Goal: Task Accomplishment & Management: Use online tool/utility

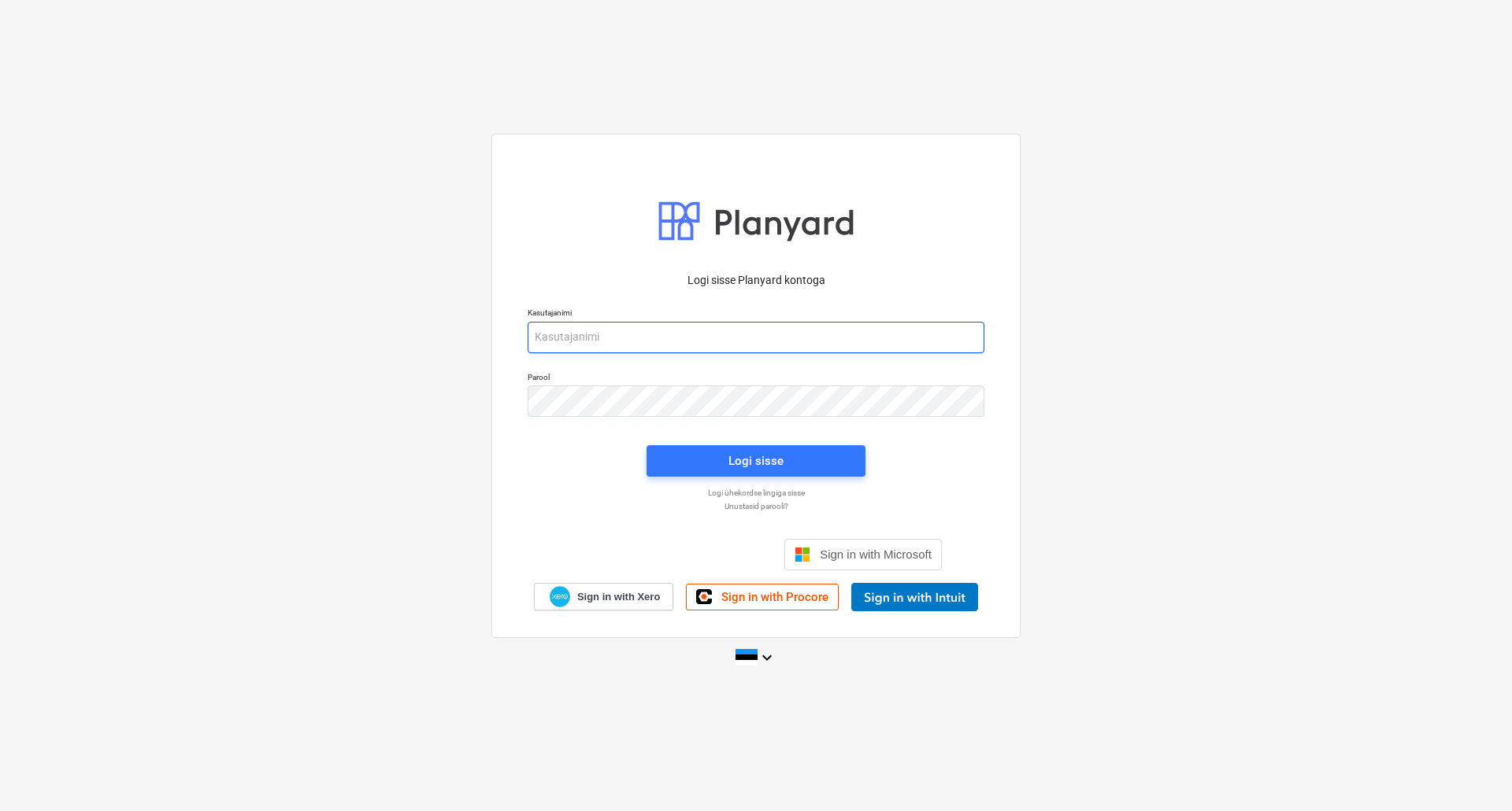
click at [667, 343] on input "email" at bounding box center [755, 338] width 457 height 32
click at [578, 335] on input "[EMAIL_ADDRESS][DOMAIN_NAME]" at bounding box center [755, 337] width 457 height 32
type input "[EMAIL_ADDRESS][PERSON_NAME][DOMAIN_NAME]"
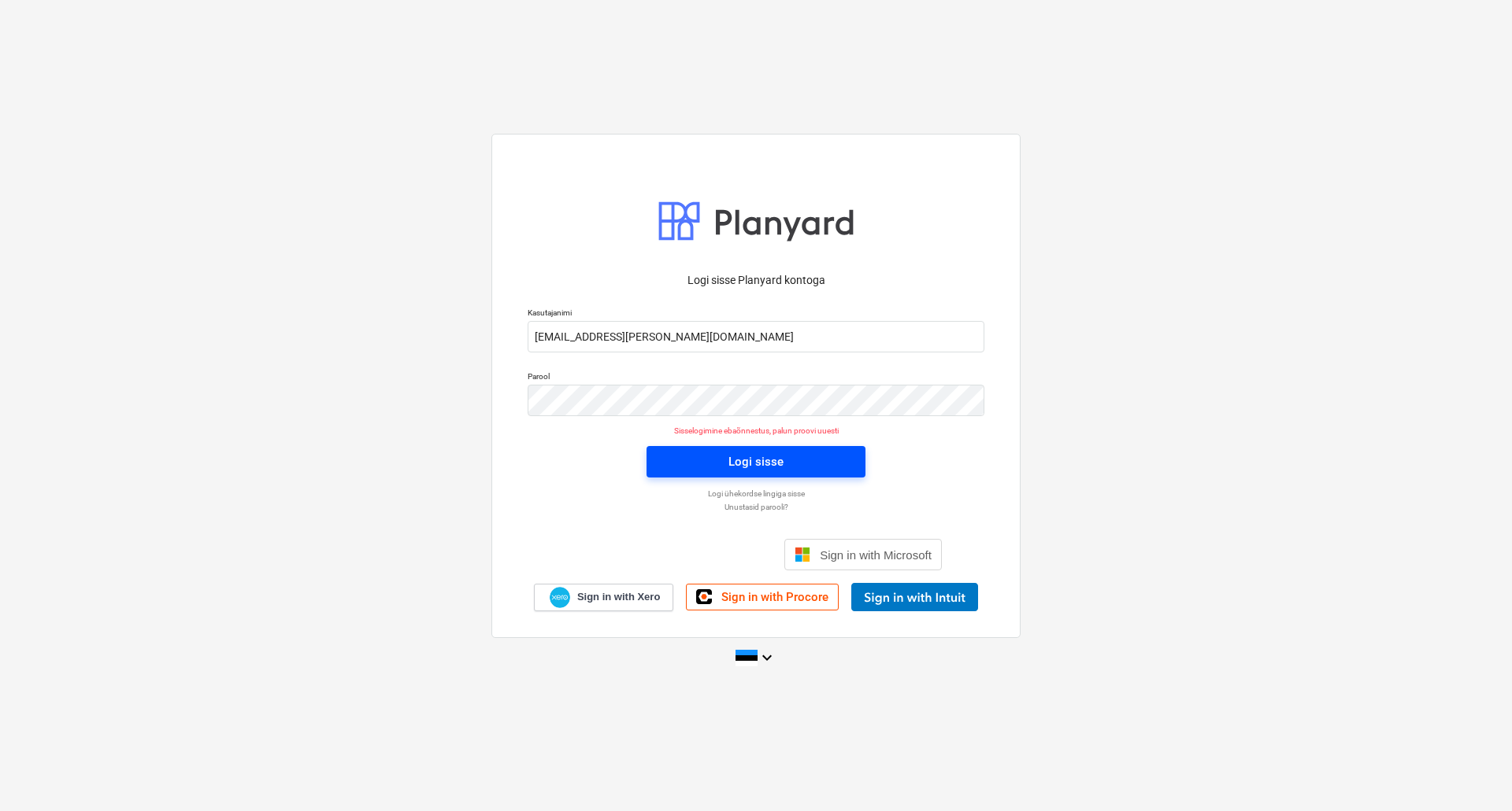
click at [669, 455] on span "Logi sisse" at bounding box center [755, 462] width 181 height 21
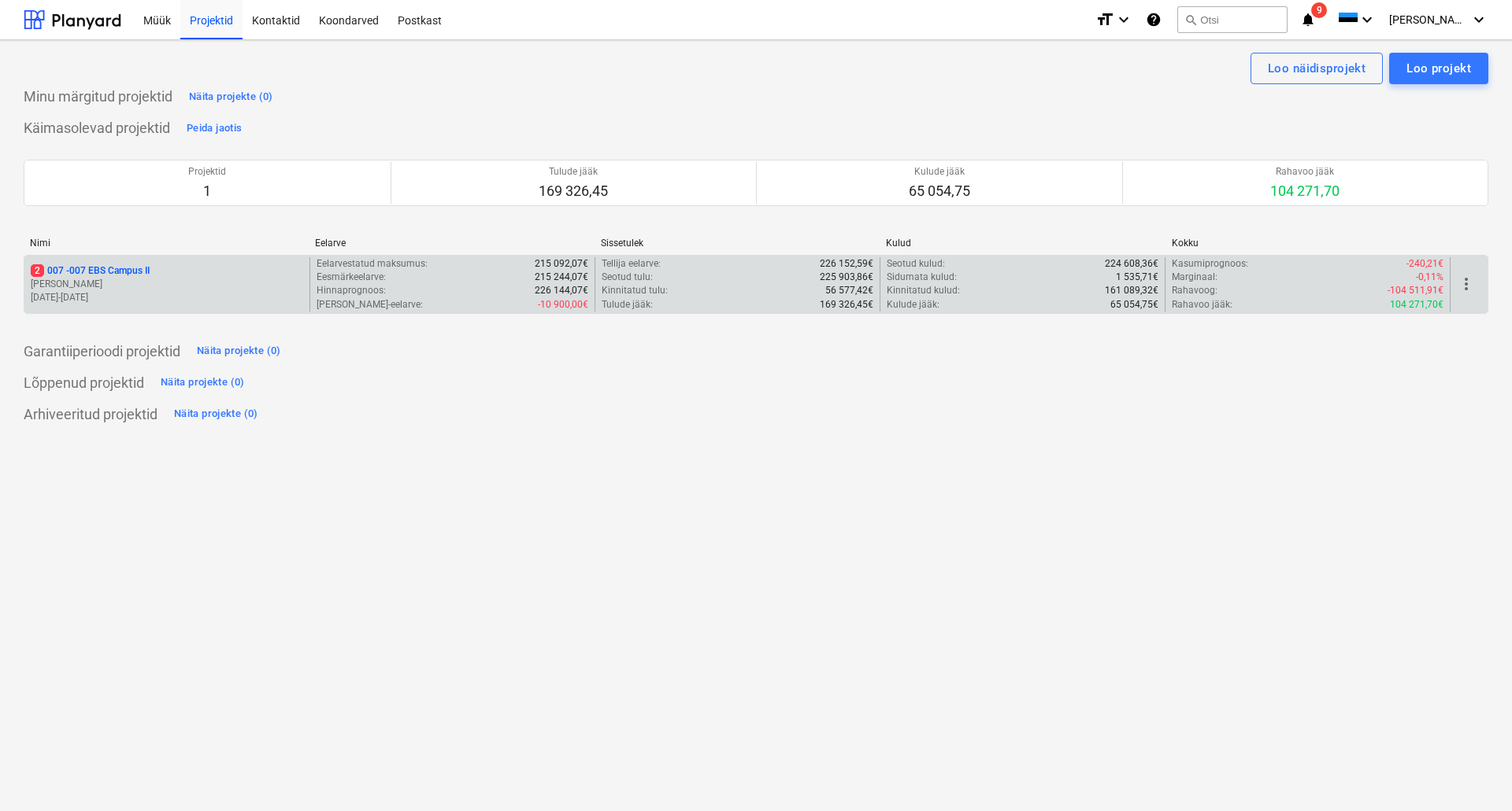
click at [126, 294] on p "[DATE] - [DATE]" at bounding box center [167, 297] width 272 height 13
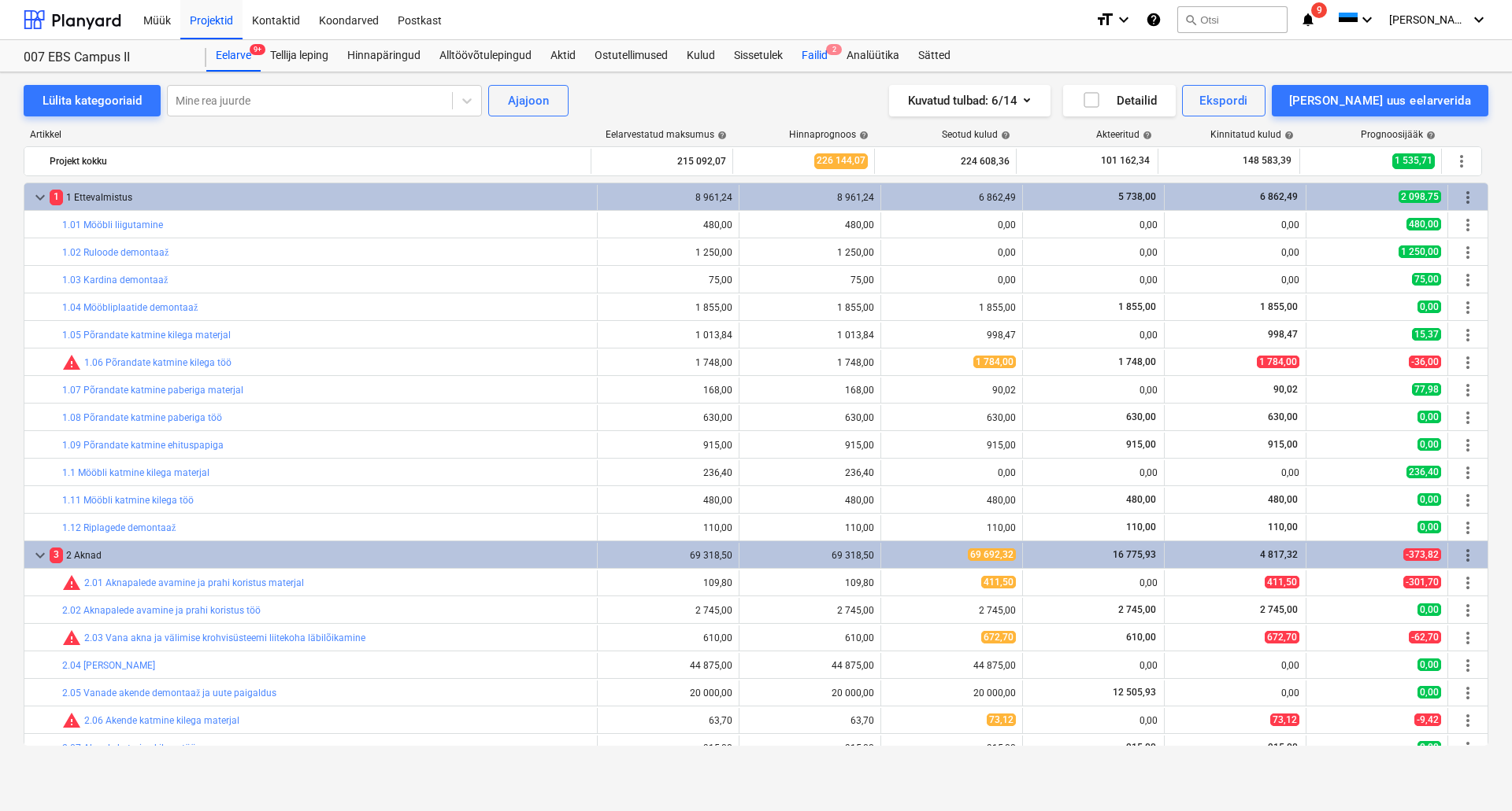
click at [824, 55] on div "Failid 2" at bounding box center [815, 56] width 45 height 32
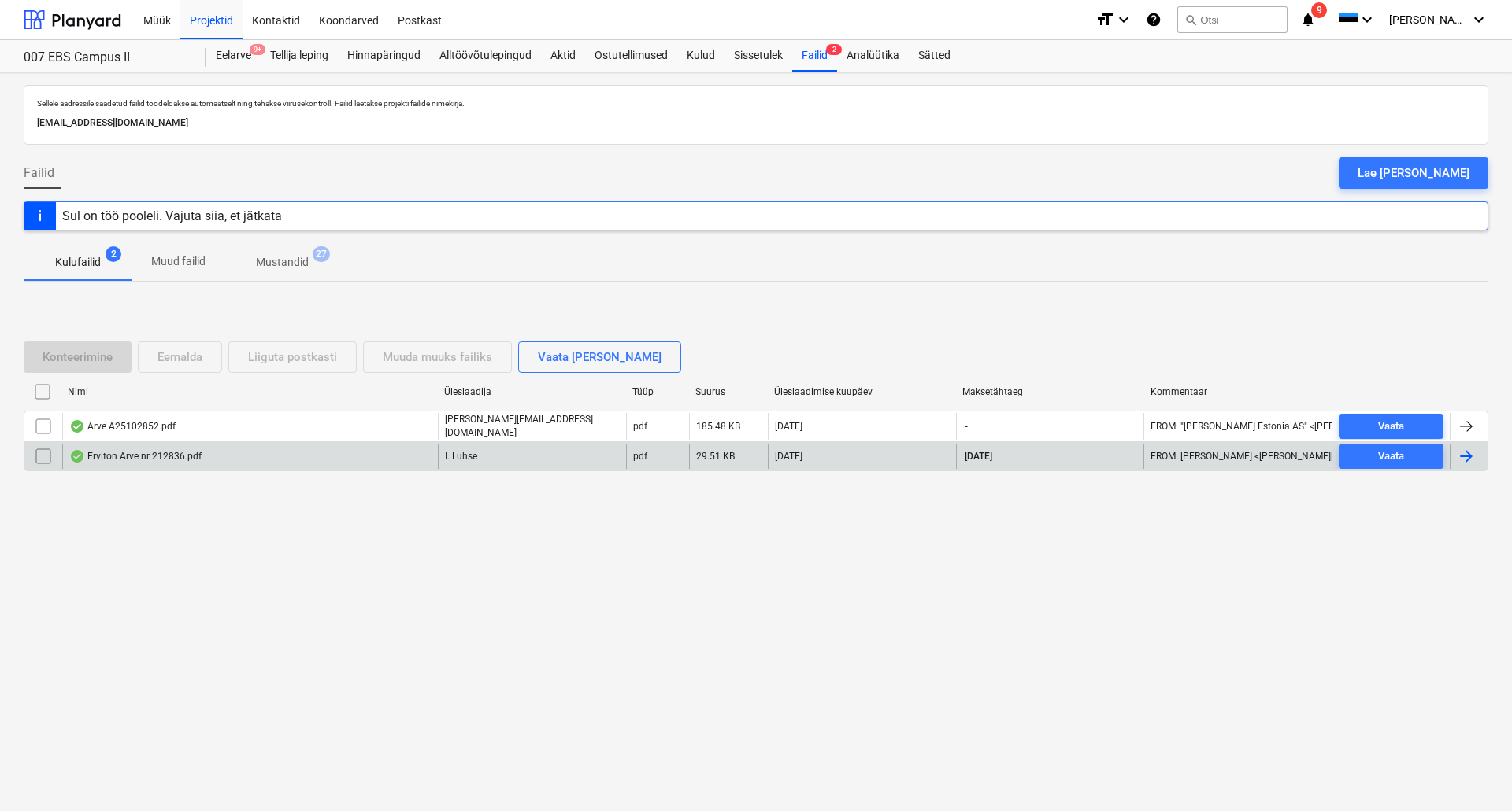
click at [249, 457] on div "Erviton Arve nr 212836.pdf" at bounding box center [250, 457] width 375 height 25
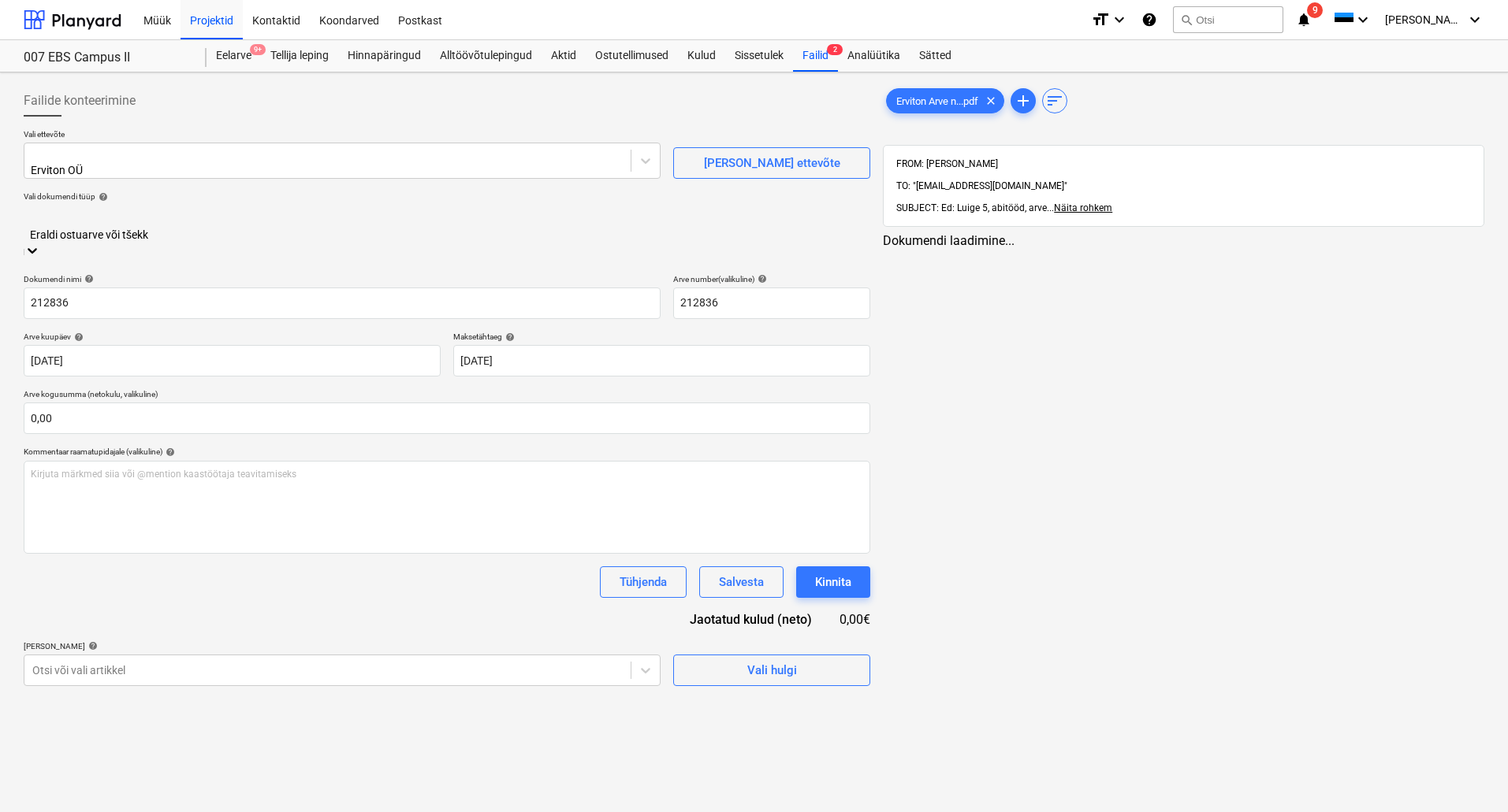
type input "212836"
type input "[DATE]"
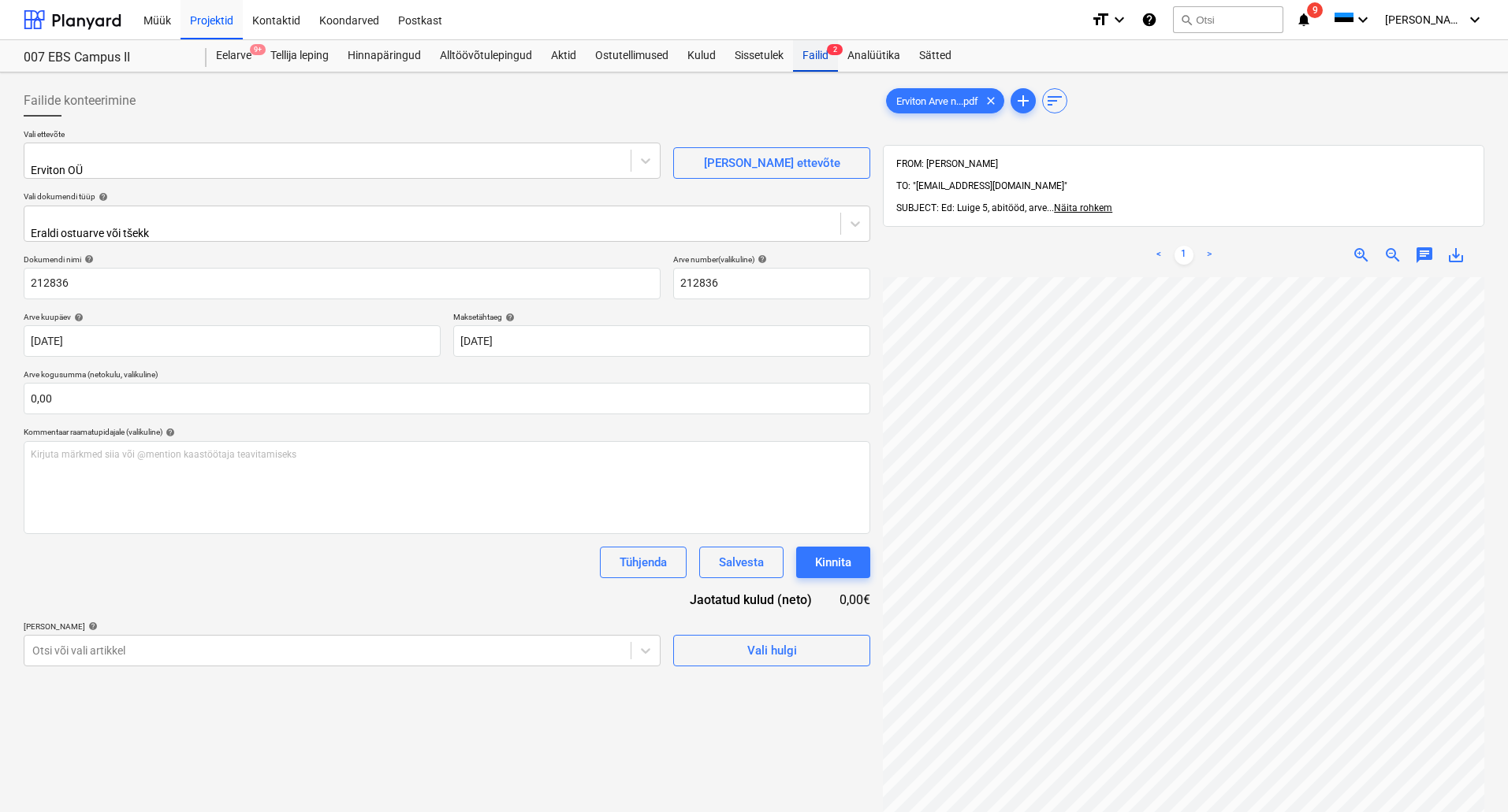
click at [820, 58] on div "Failid 2" at bounding box center [815, 56] width 45 height 32
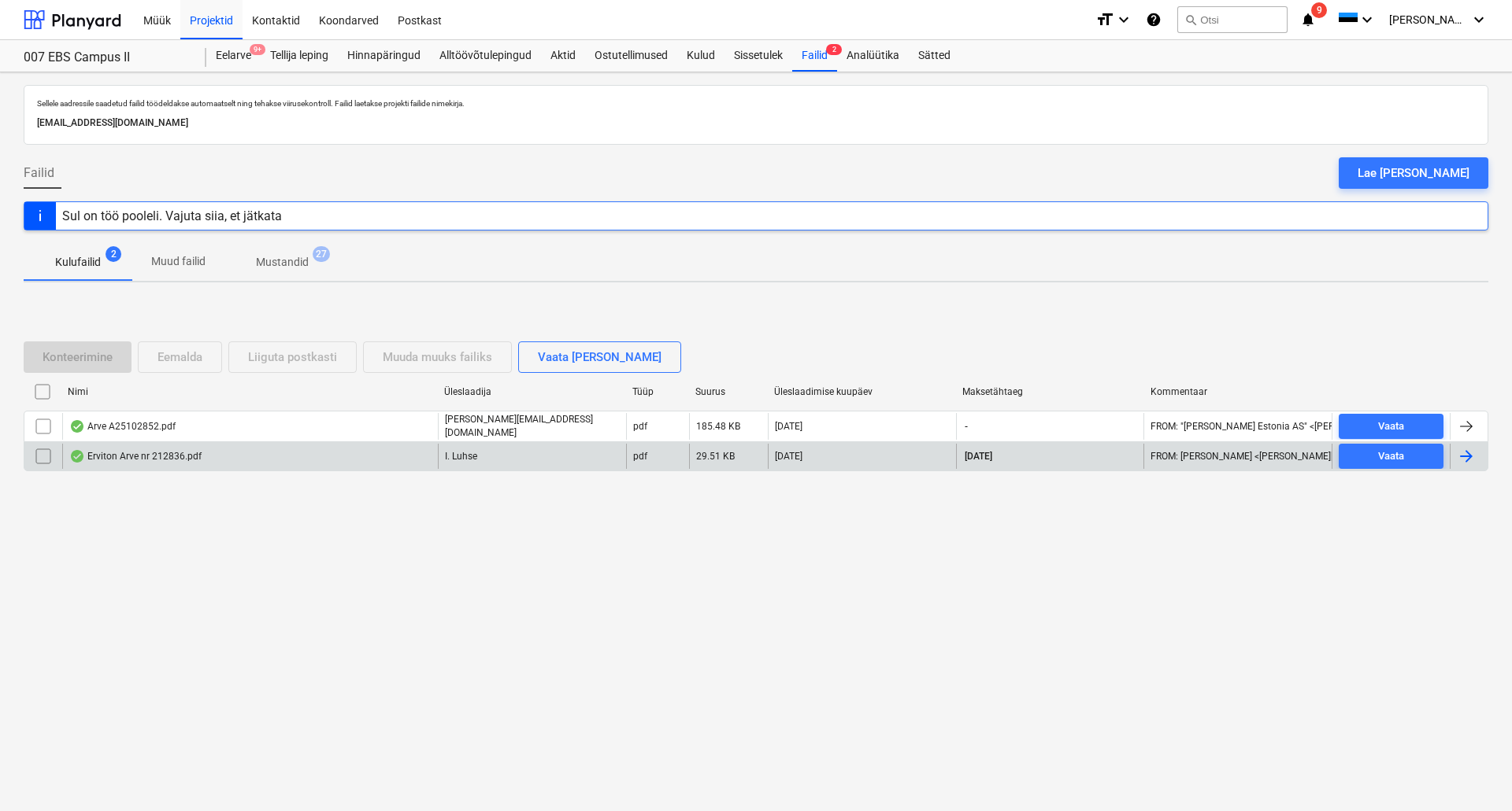
click at [207, 459] on div "Erviton Arve nr 212836.pdf" at bounding box center [250, 457] width 375 height 25
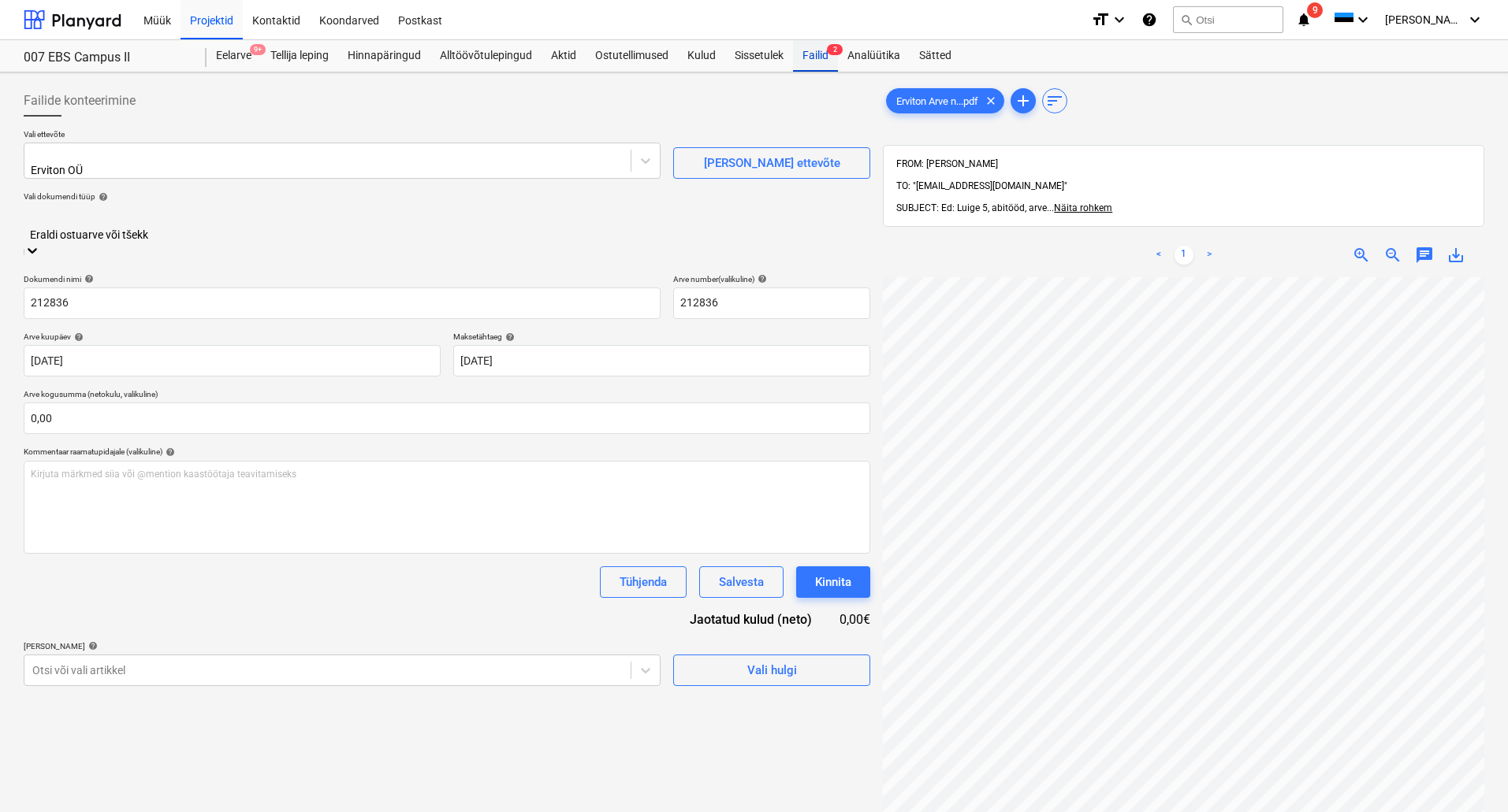
click at [815, 58] on div "Failid 2" at bounding box center [815, 56] width 45 height 32
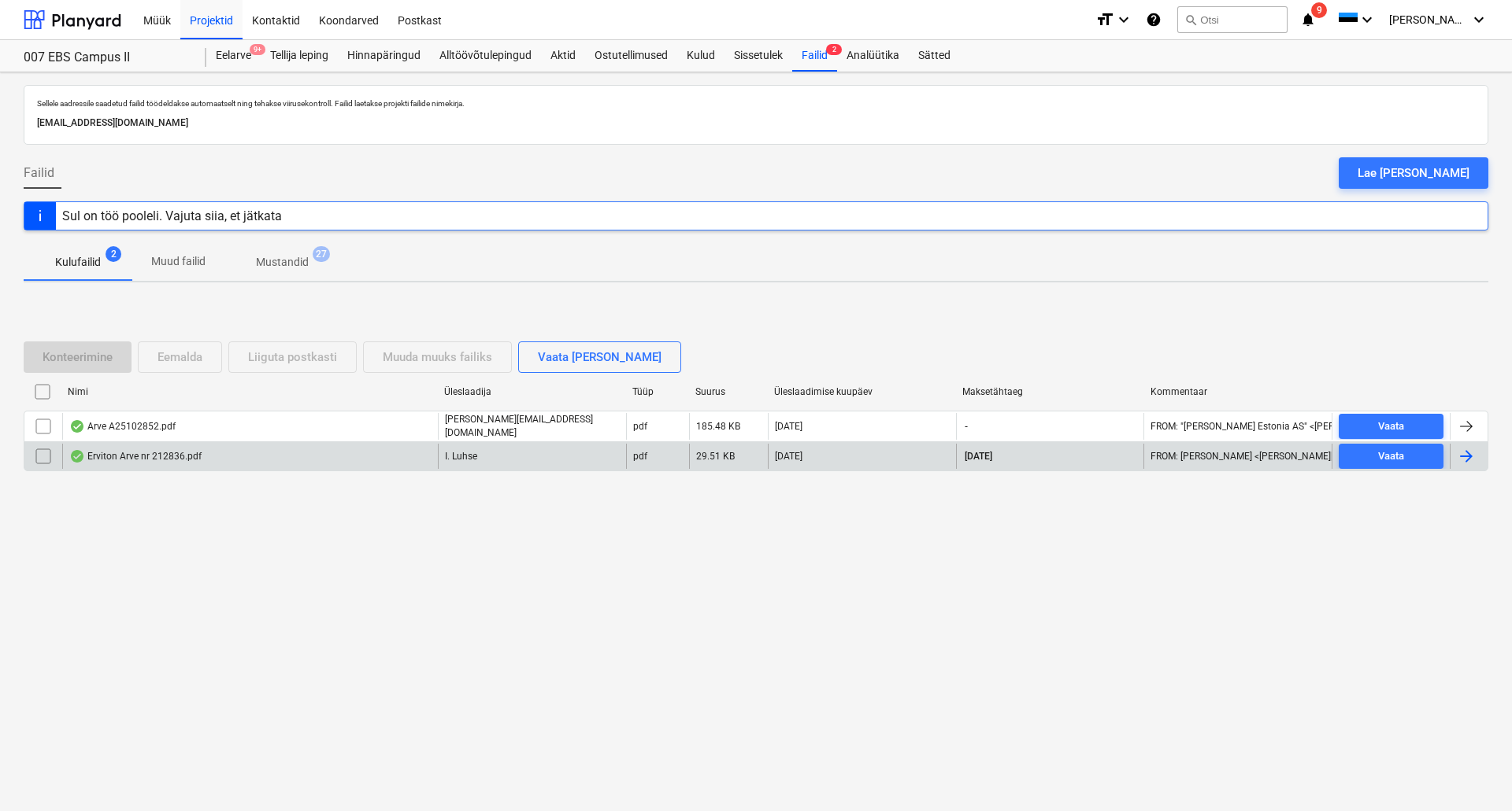
click at [44, 457] on input "checkbox" at bounding box center [44, 457] width 25 height 25
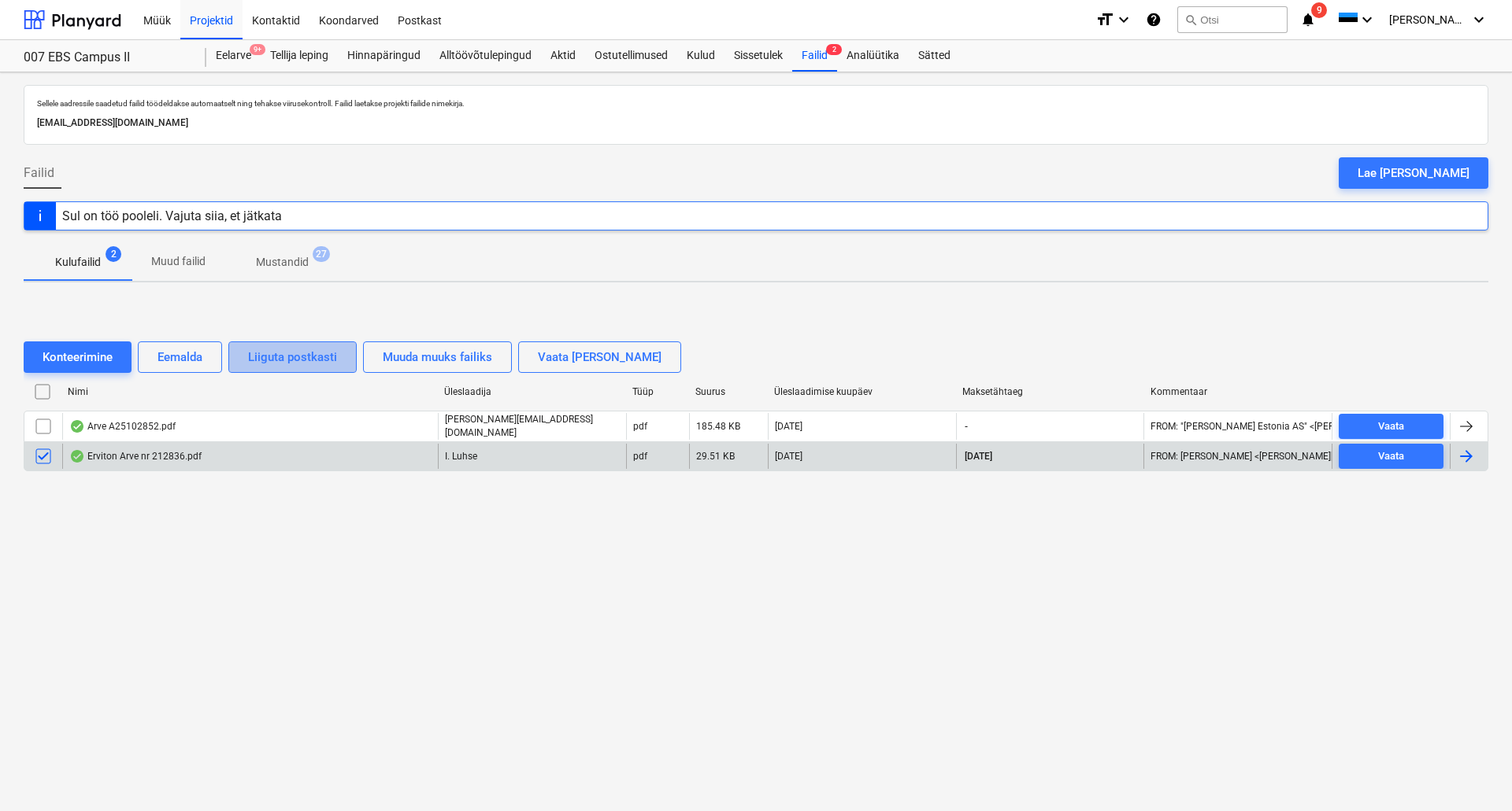
click at [287, 363] on div "Liiguta postkasti" at bounding box center [292, 358] width 89 height 21
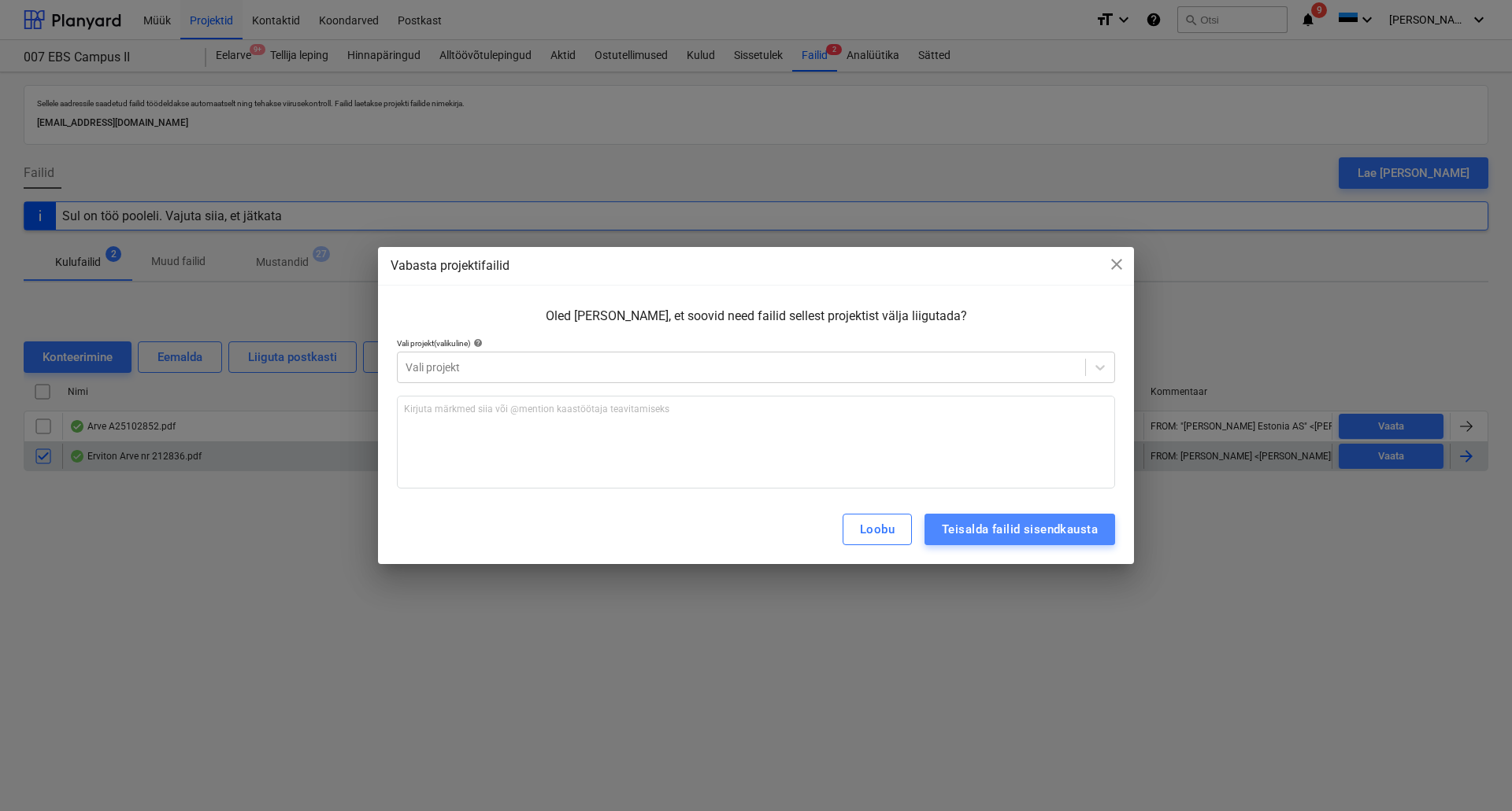
click at [960, 531] on div "Teisalda failid sisendkausta" at bounding box center [1020, 529] width 156 height 21
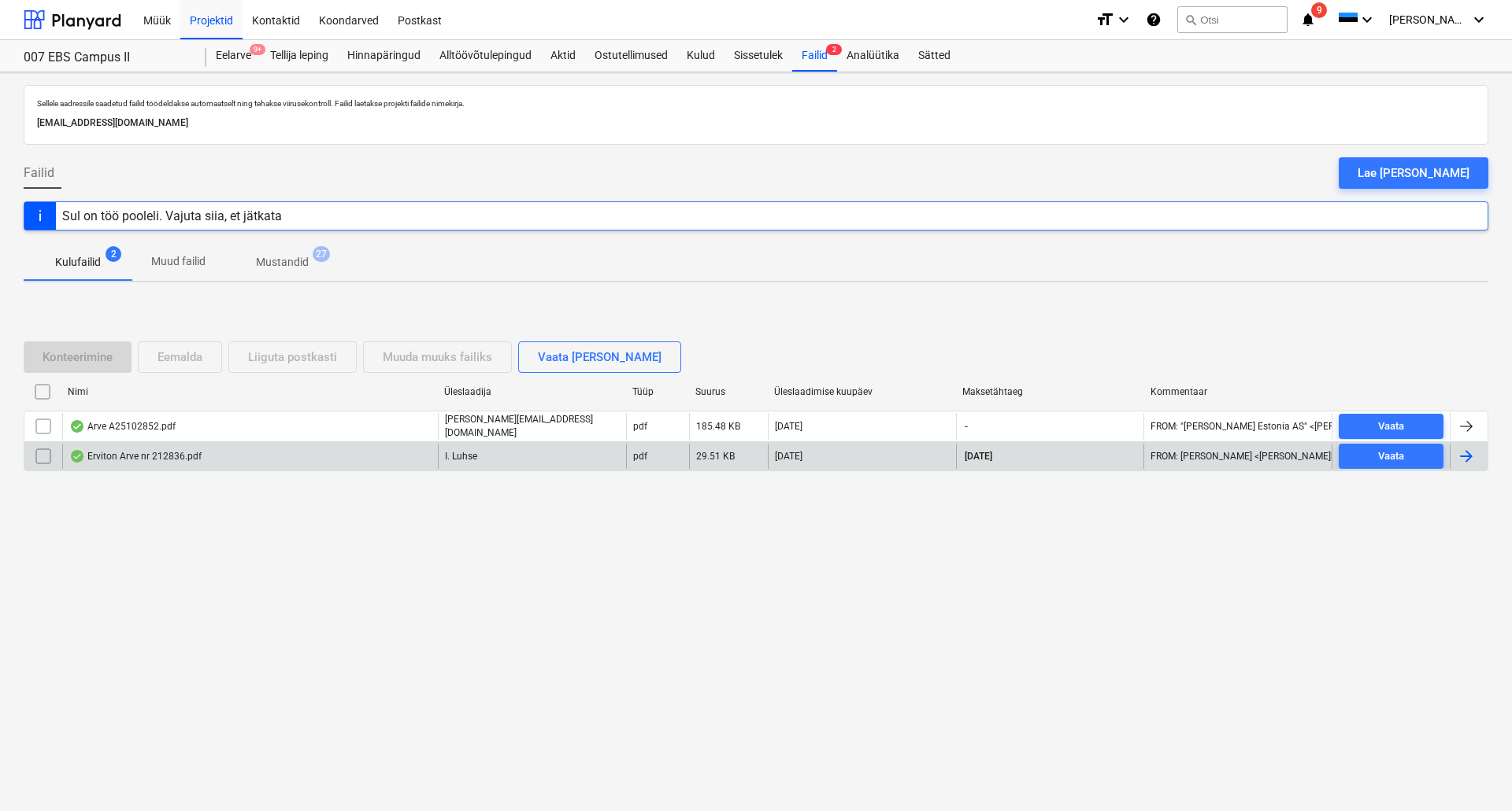
click at [1005, 529] on div "Konteerimine Eemalda Liiguta postkasti Muuda muuks failiks Vaata [PERSON_NAME] …" at bounding box center [756, 413] width 1465 height 236
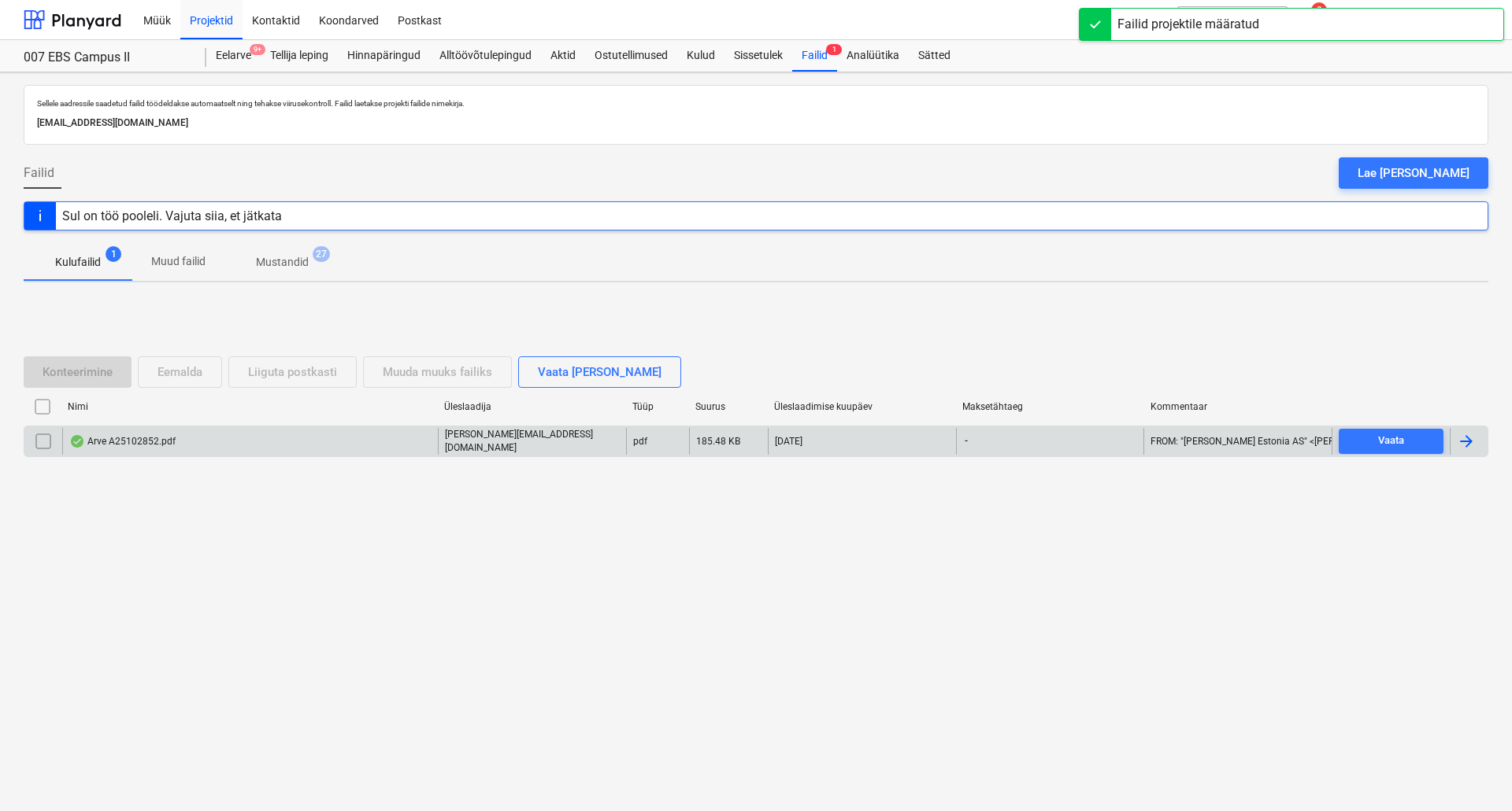
click at [267, 442] on div "Arve A25102852.pdf" at bounding box center [250, 442] width 375 height 27
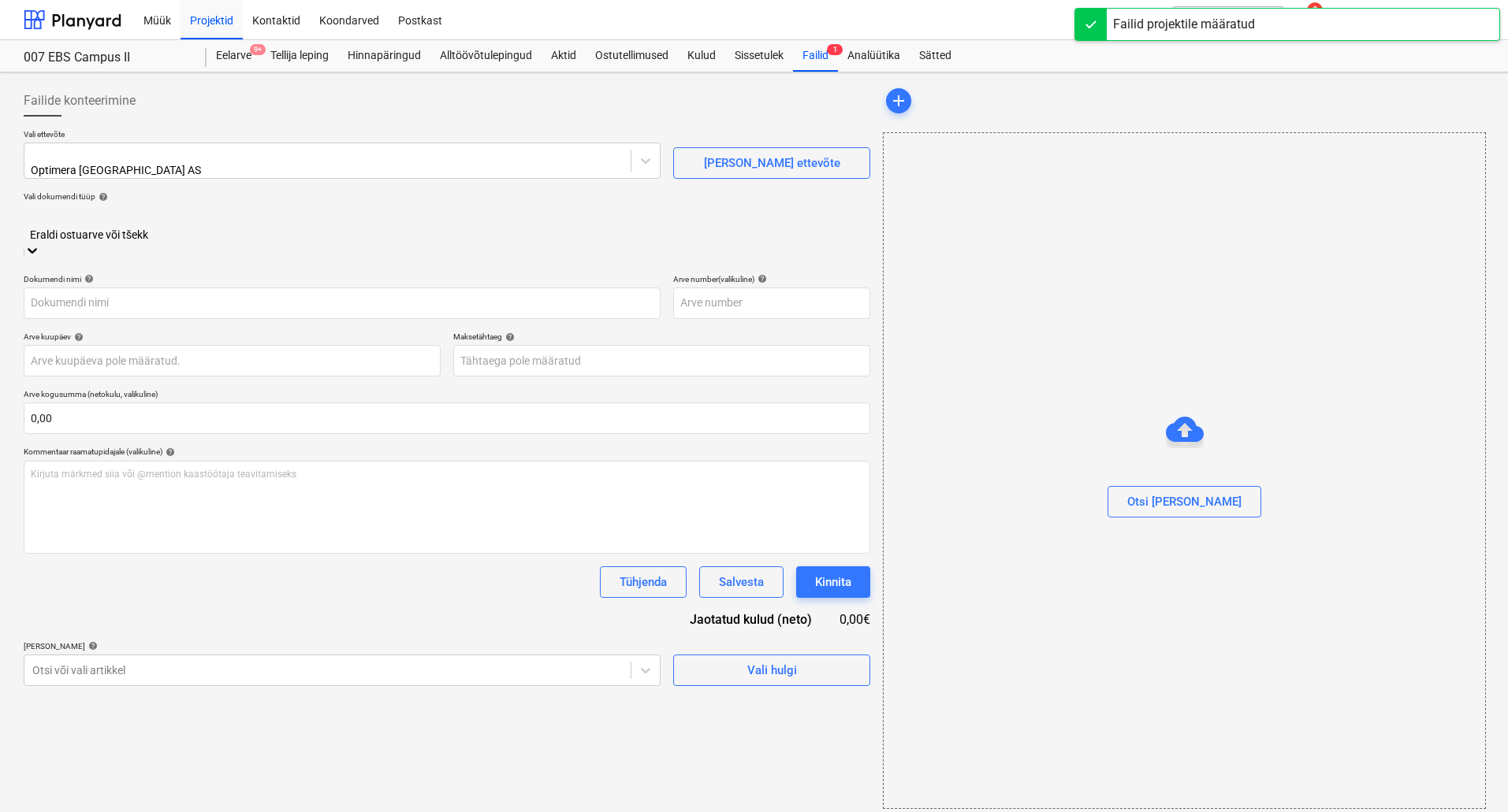
type input "T25172268"
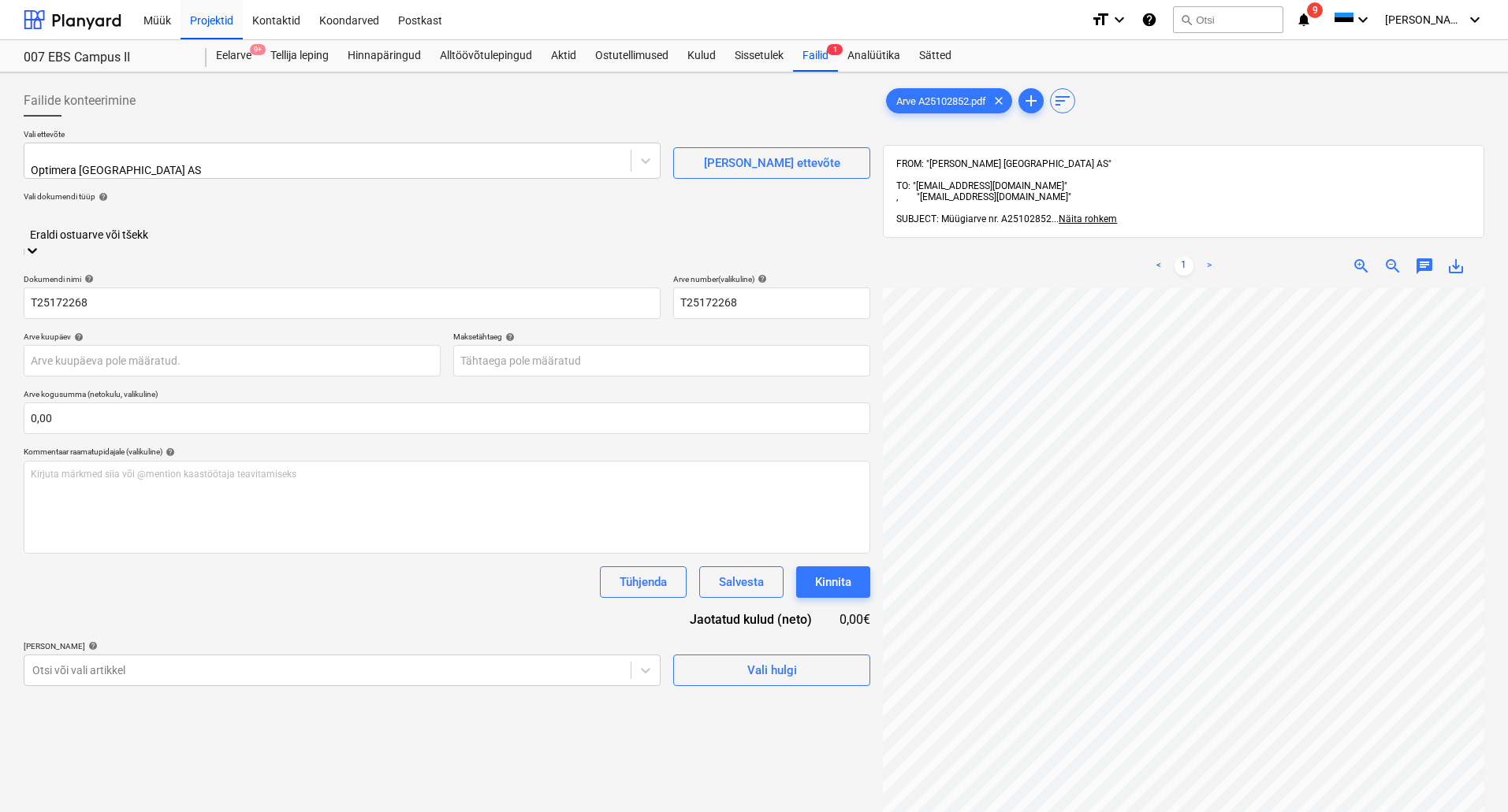
scroll to position [0, 173]
click at [180, 336] on body "Müük Projektid Kontaktid Koondarved Postkast format_size keyboard_arrow_down he…" at bounding box center [754, 406] width 1508 height 812
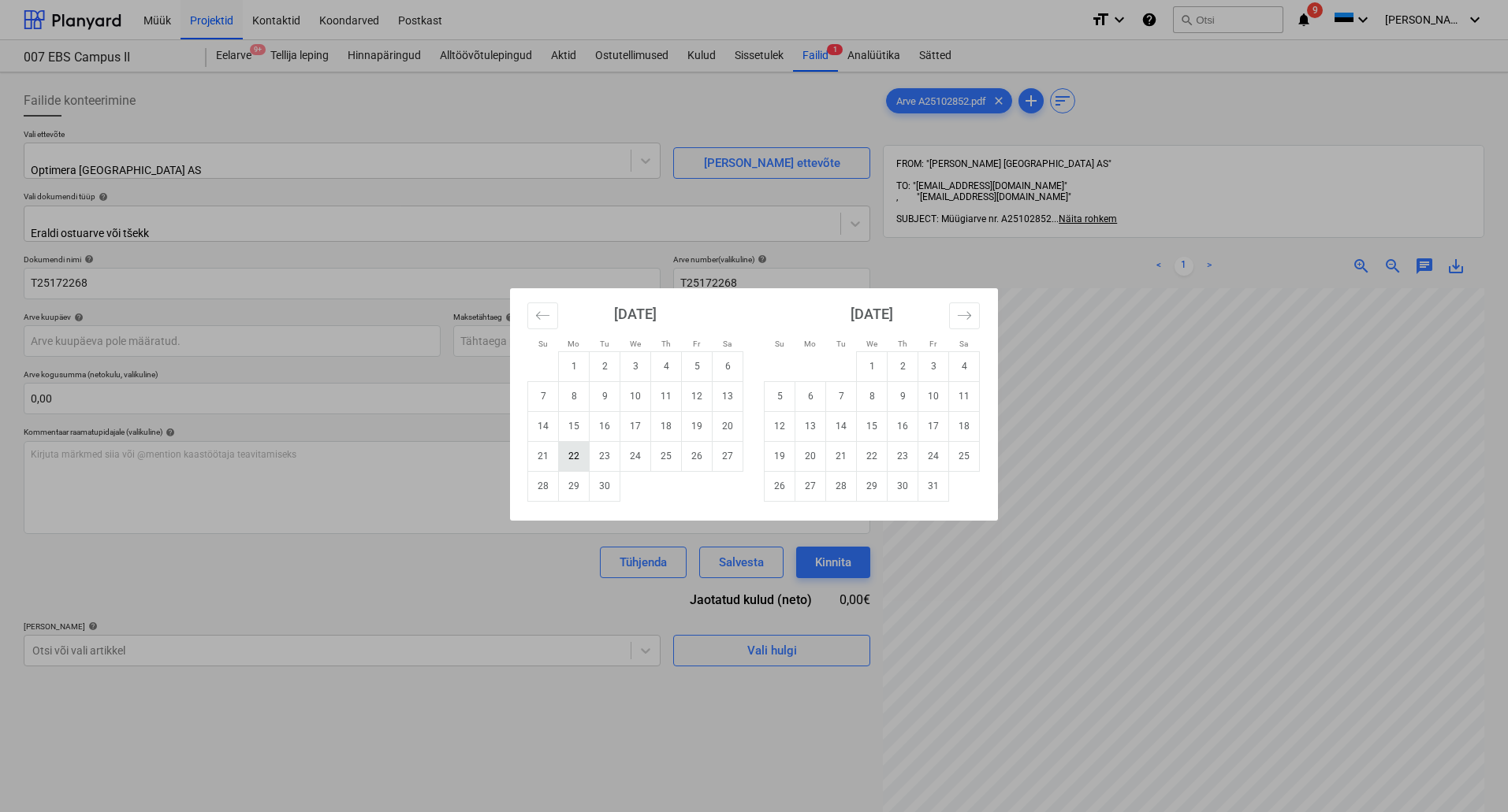
click at [570, 453] on td "22" at bounding box center [574, 456] width 31 height 30
type input "[DATE]"
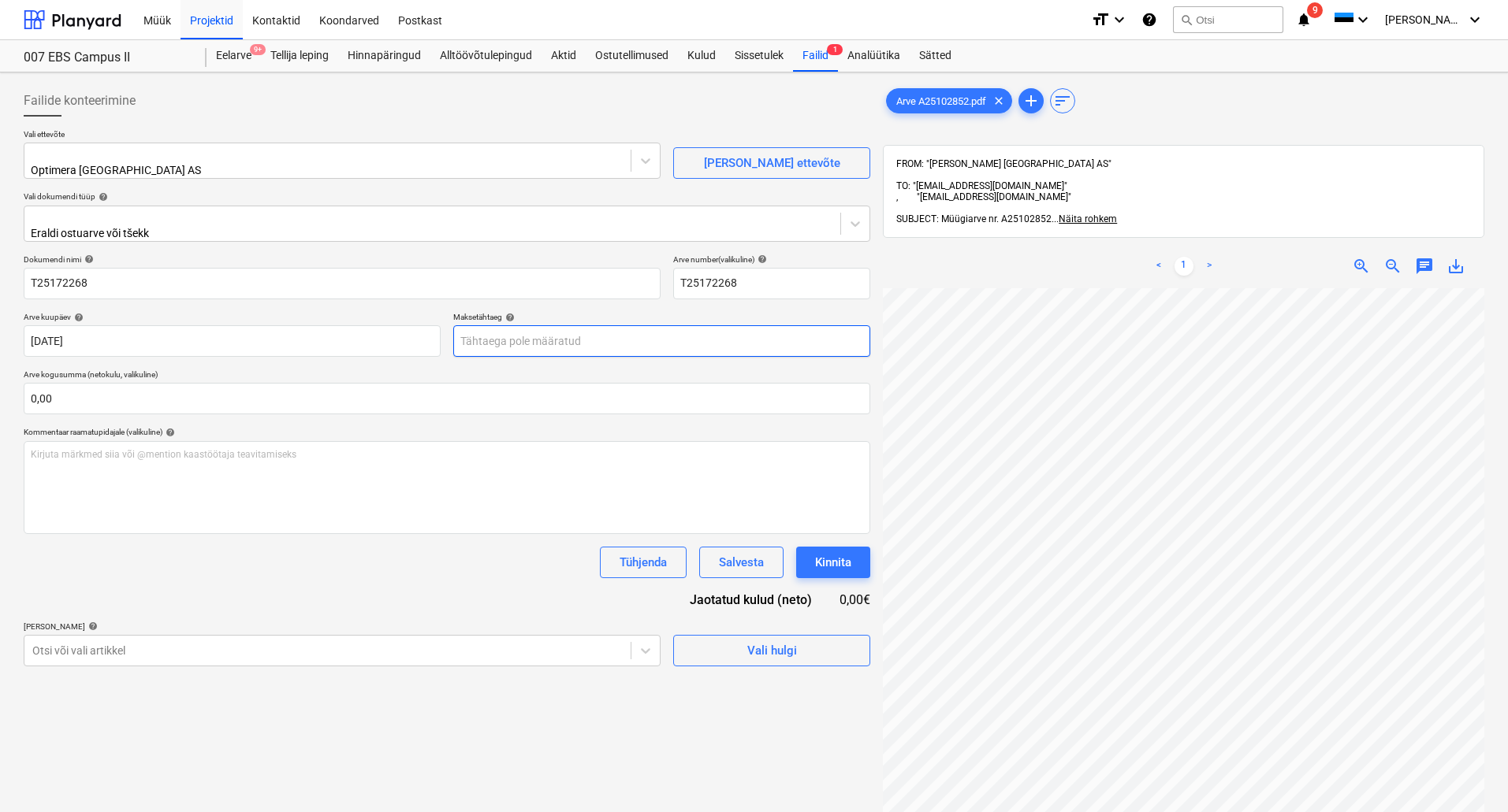
click at [658, 327] on body "Müük Projektid Kontaktid Koondarved Postkast format_size keyboard_arrow_down he…" at bounding box center [754, 406] width 1508 height 812
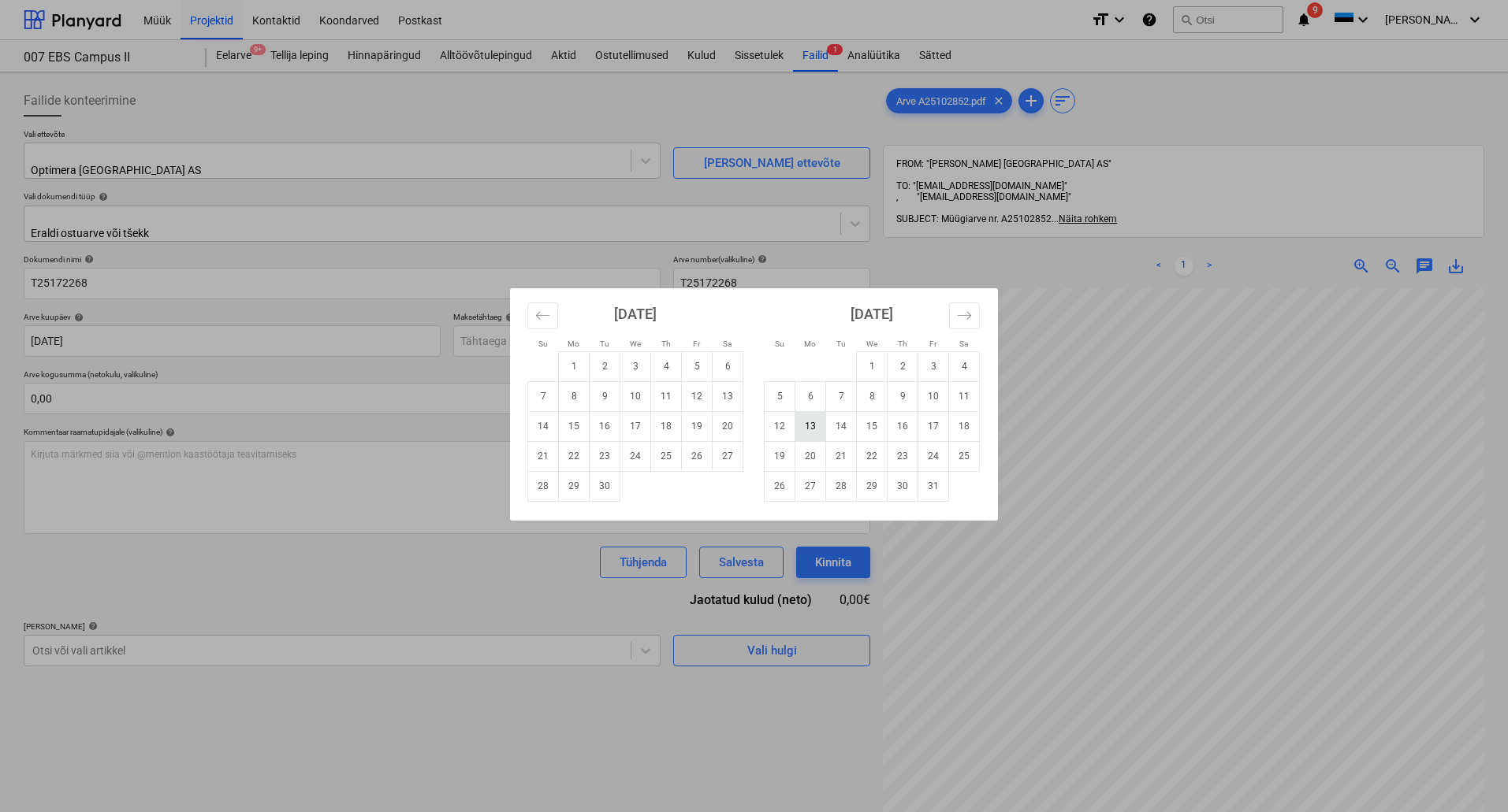
click at [808, 426] on td "13" at bounding box center [811, 426] width 31 height 30
type input "[DATE]"
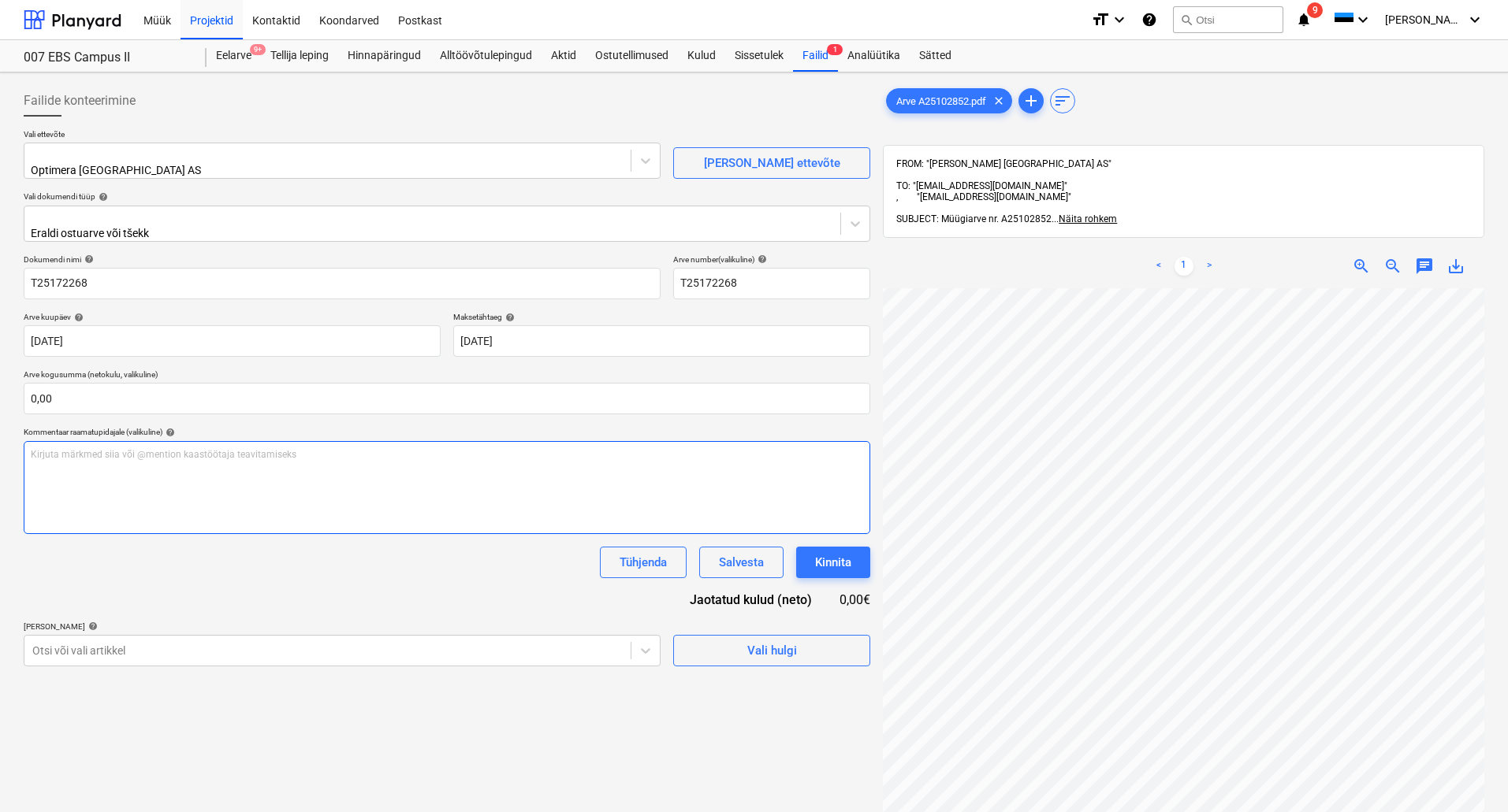
scroll to position [158, 0]
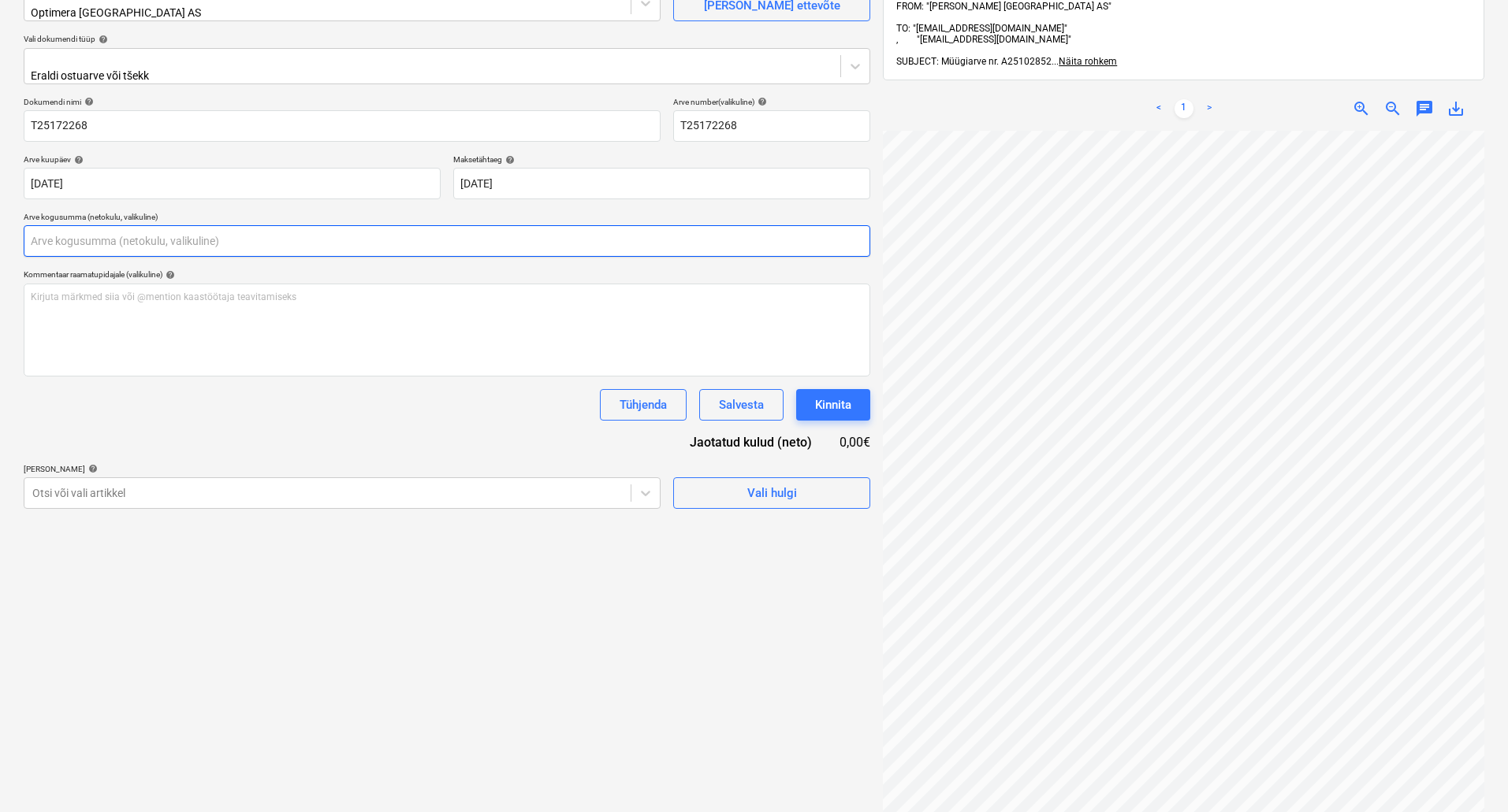
click at [333, 227] on input "text" at bounding box center [447, 241] width 846 height 32
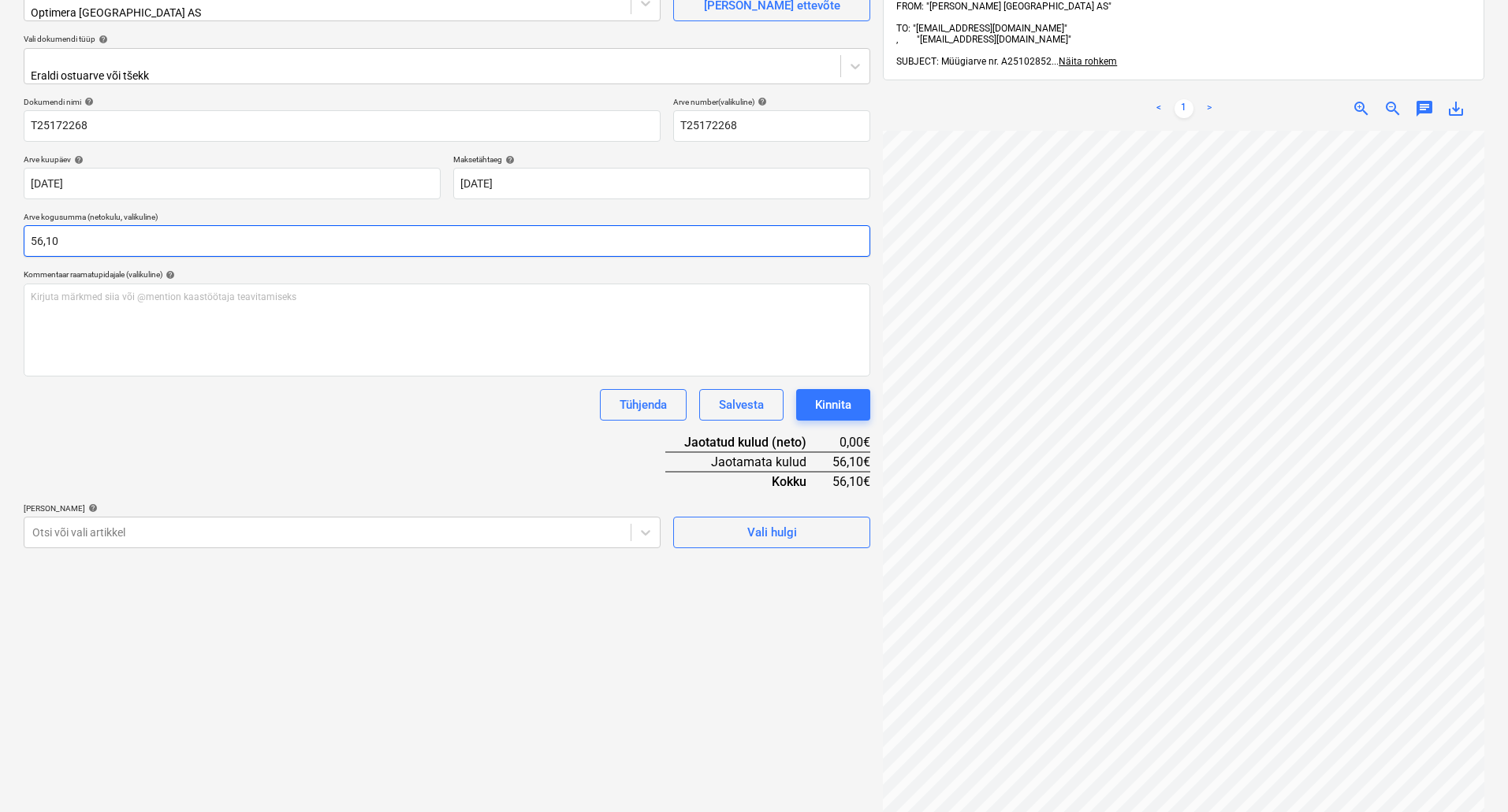
type input "56,10"
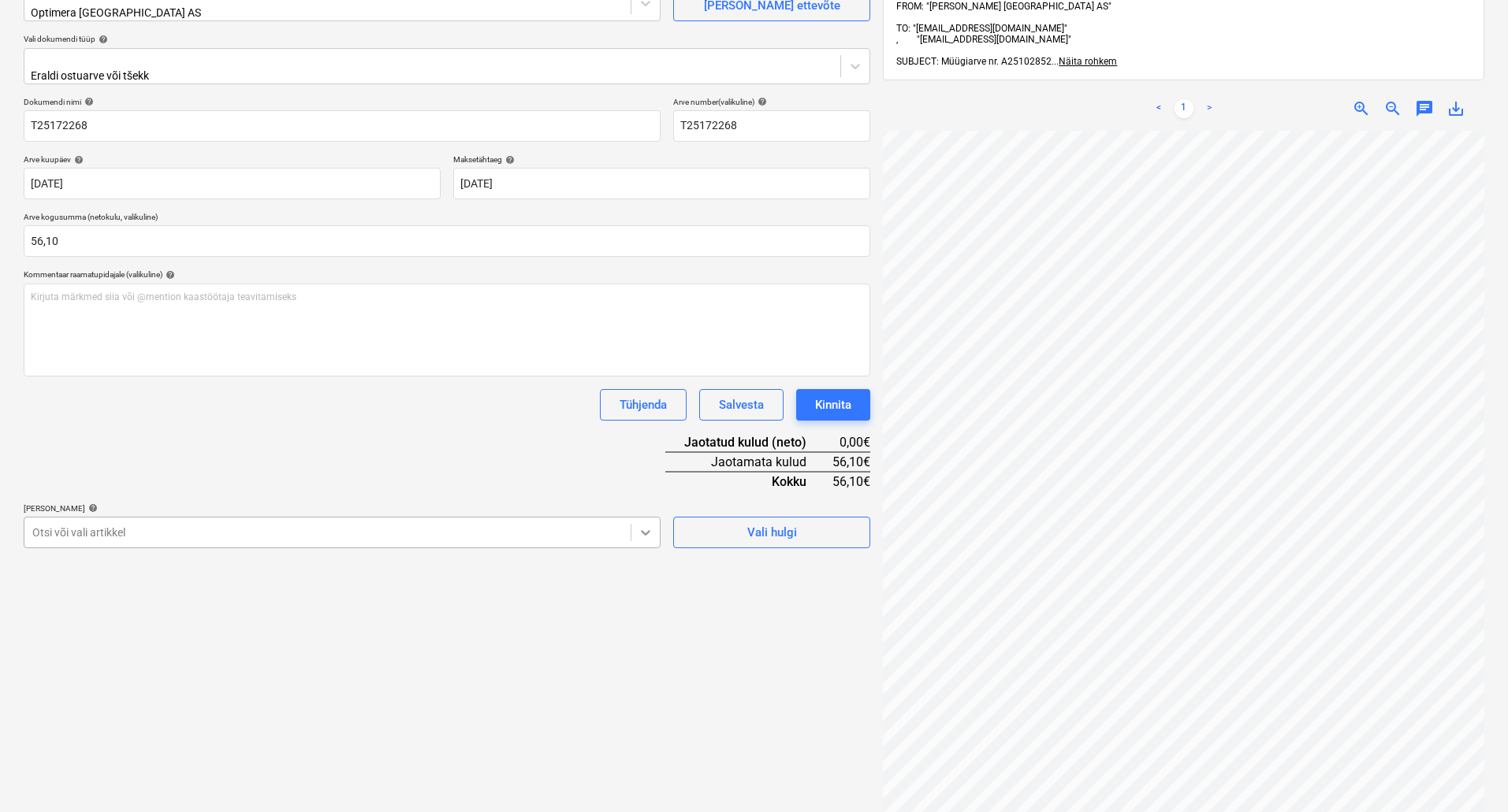
click at [640, 524] on icon at bounding box center [646, 532] width 16 height 16
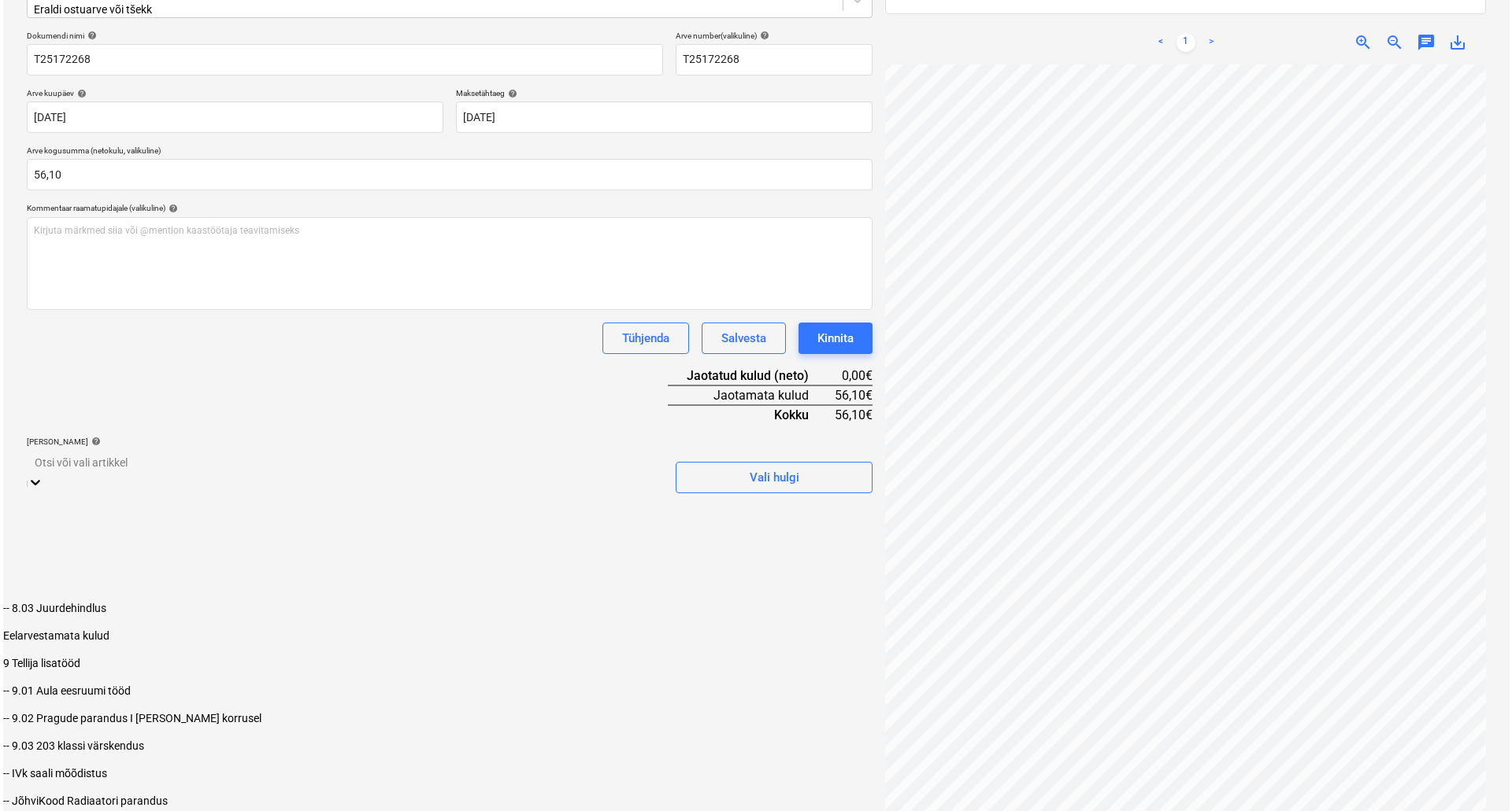
scroll to position [1751, 0]
click at [222, 741] on div "-- 9.03 203 klassi värskendus" at bounding box center [753, 747] width 1506 height 13
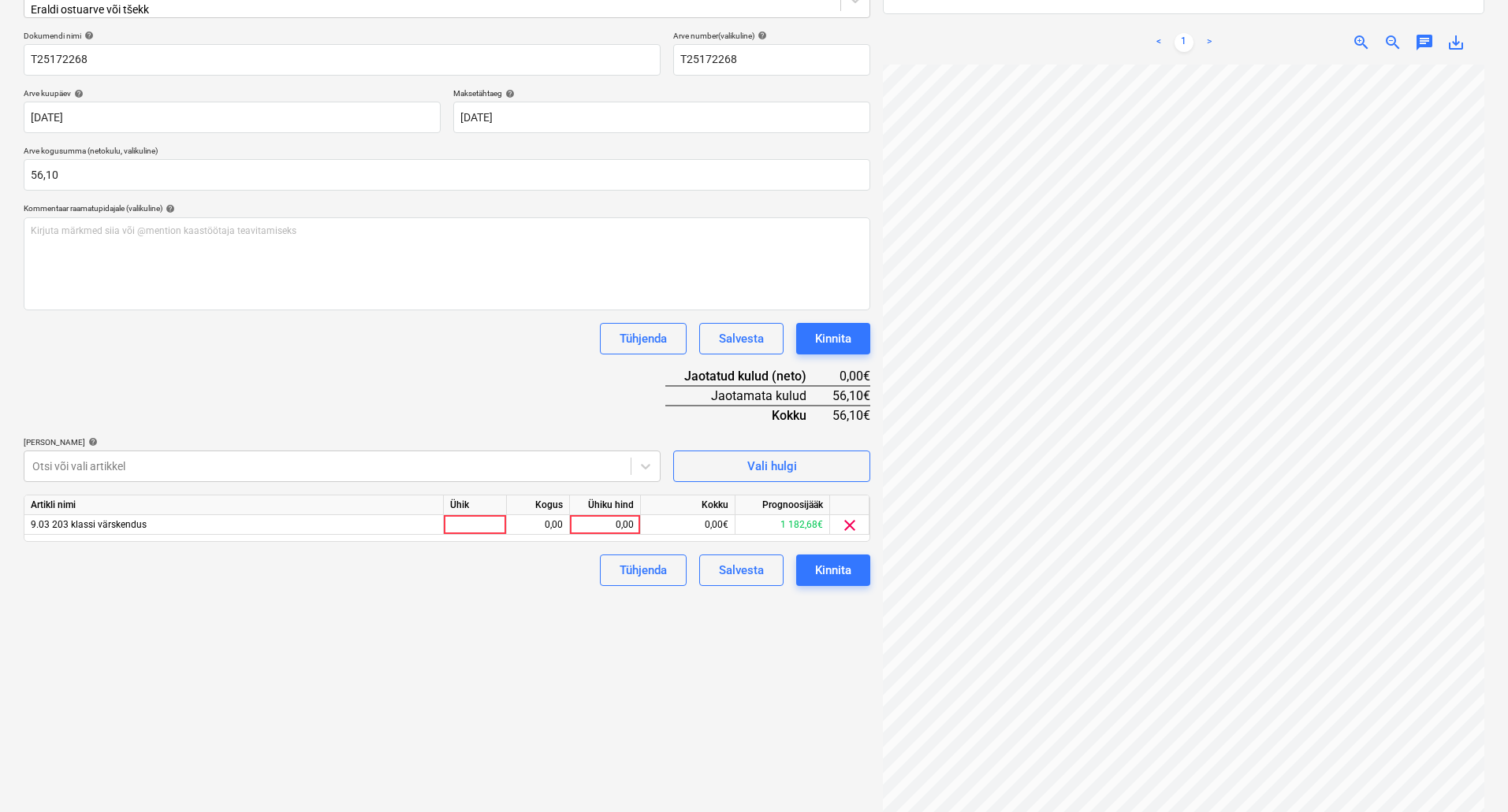
click at [803, 635] on div "Failide konteerimine Vali ettevõte Optimera Estonia AS [PERSON_NAME] uus ettevõ…" at bounding box center [447, 347] width 859 height 984
click at [613, 515] on div "0,00" at bounding box center [605, 524] width 58 height 20
type input "56,1"
click at [830, 560] on div "Kinnita" at bounding box center [833, 570] width 36 height 21
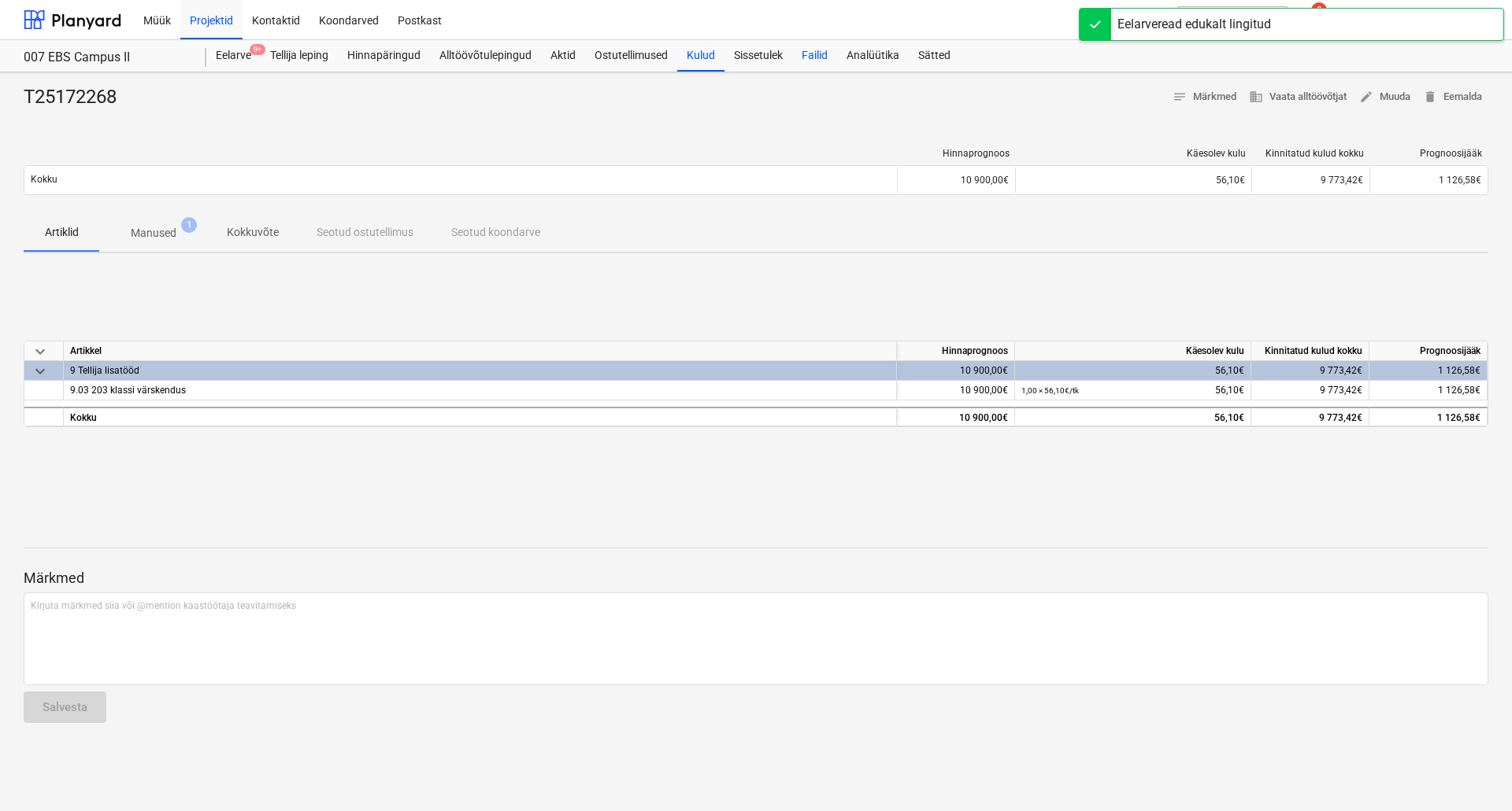
click at [816, 55] on div "Failid" at bounding box center [815, 56] width 45 height 32
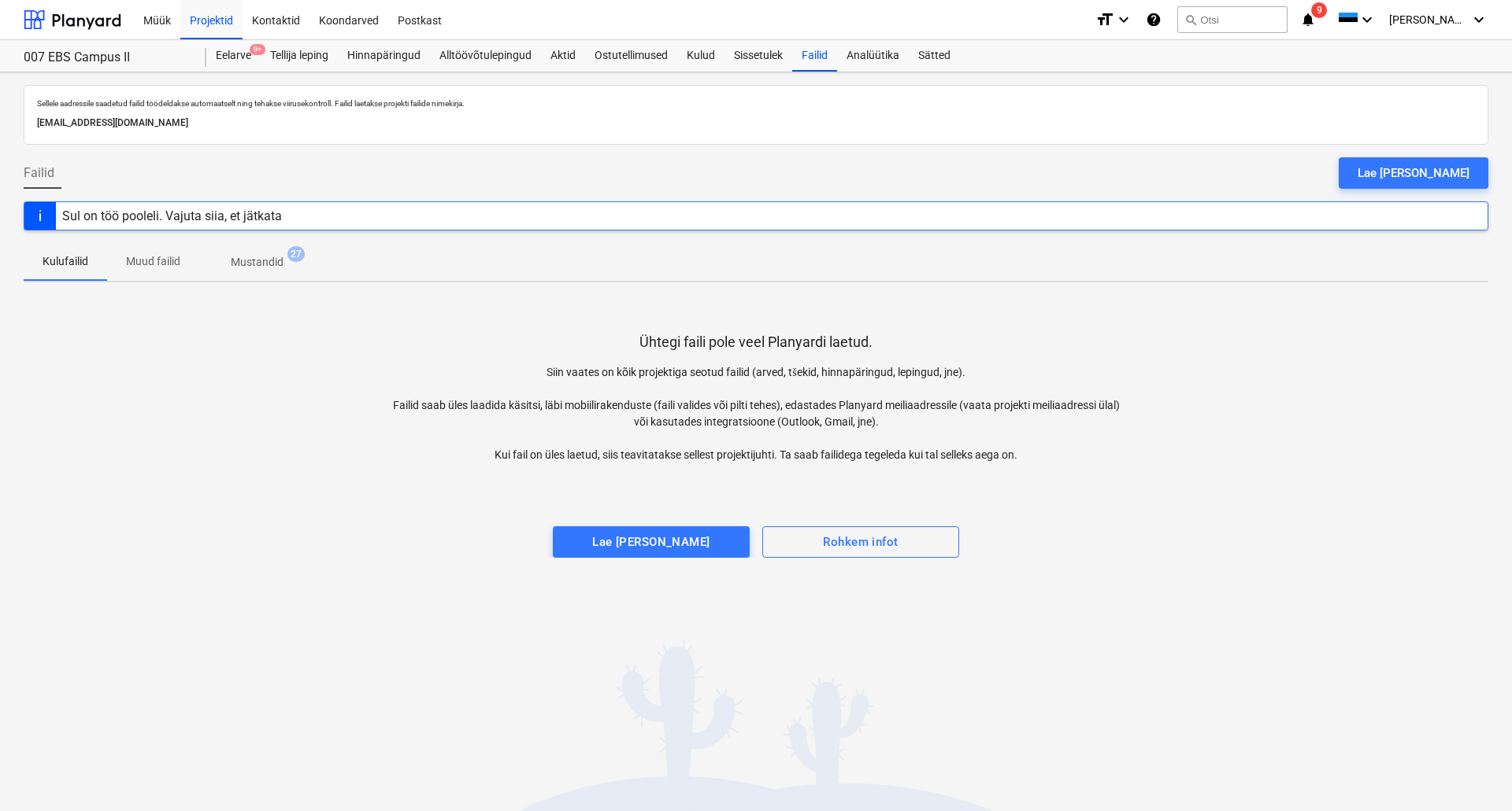
click at [434, 471] on div at bounding box center [756, 479] width 1465 height 32
